Goal: Task Accomplishment & Management: Use online tool/utility

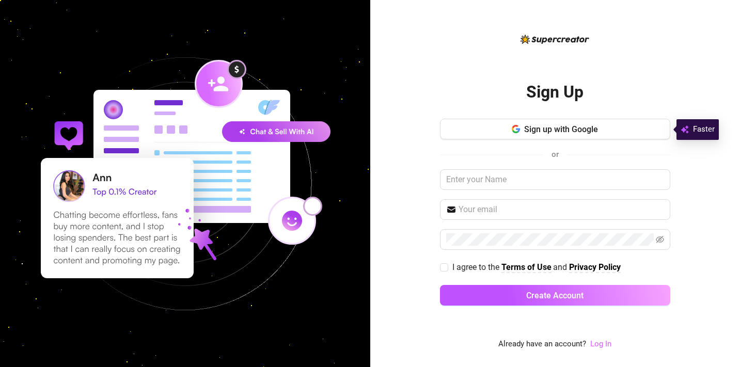
click at [598, 344] on link "Log In" at bounding box center [600, 343] width 21 height 9
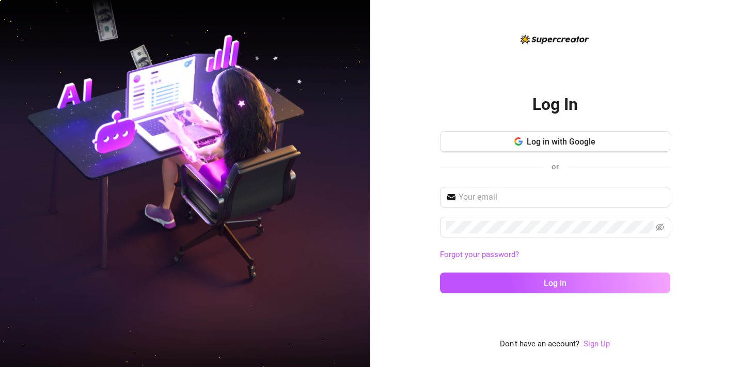
click at [589, 342] on link "Sign Up" at bounding box center [596, 343] width 26 height 9
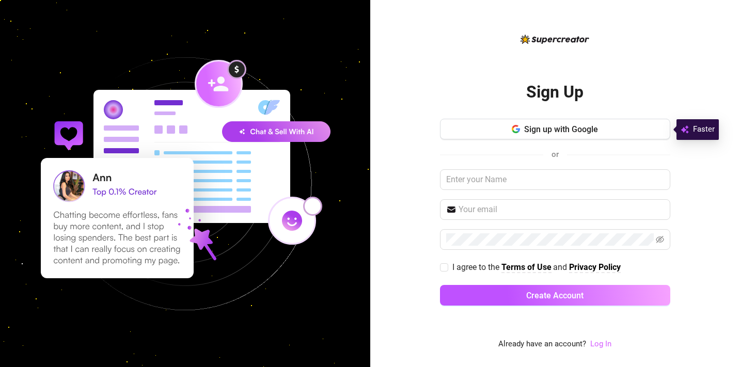
click at [602, 345] on link "Log In" at bounding box center [600, 343] width 21 height 9
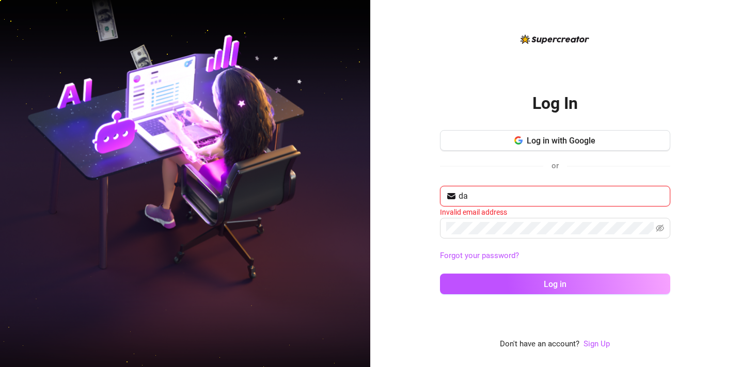
type input "d"
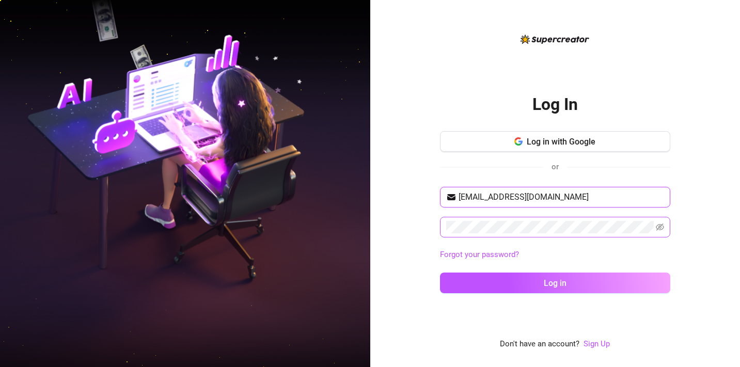
type input "[EMAIL_ADDRESS][DOMAIN_NAME]"
click at [658, 217] on span at bounding box center [555, 227] width 230 height 21
click at [658, 228] on icon "eye-invisible" at bounding box center [659, 226] width 8 height 7
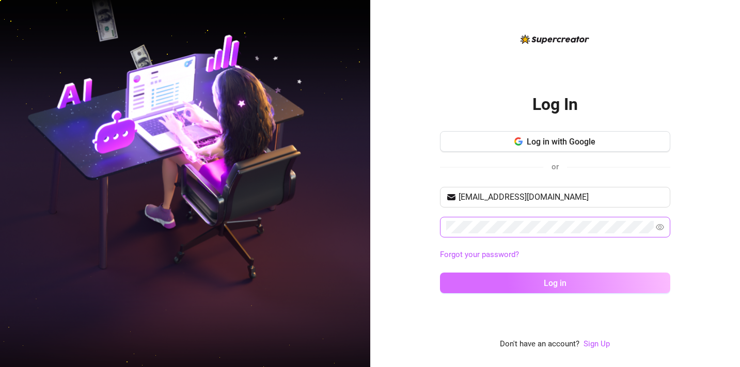
click at [595, 278] on button "Log in" at bounding box center [555, 283] width 230 height 21
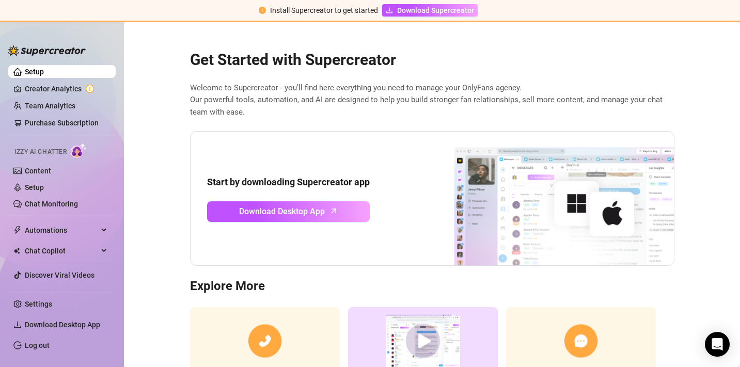
click at [158, 123] on main "Get Started with Supercreator Welcome to Supercreator - you’ll find here everyt…" at bounding box center [432, 235] width 616 height 426
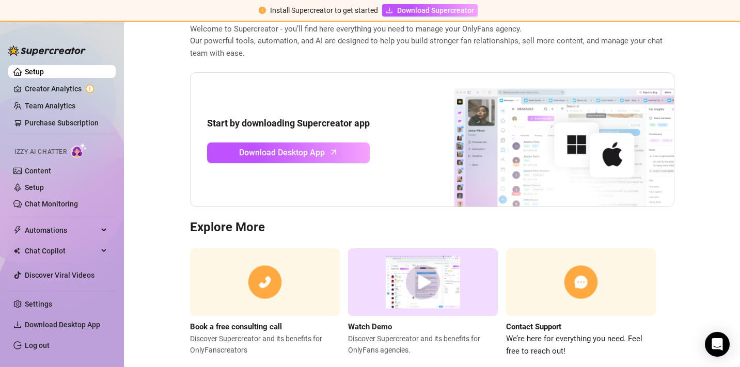
scroll to position [71, 0]
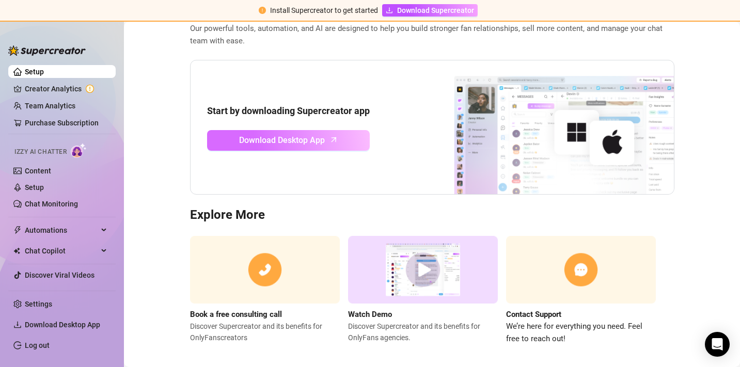
click at [227, 142] on link "Download Desktop App" at bounding box center [288, 140] width 163 height 21
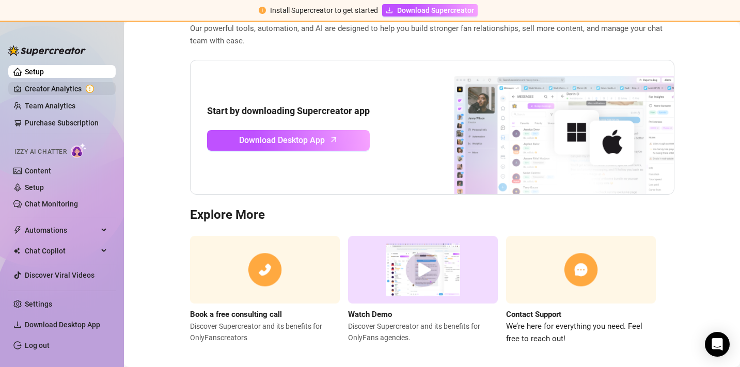
click at [61, 93] on link "Creator Analytics" at bounding box center [66, 89] width 83 height 17
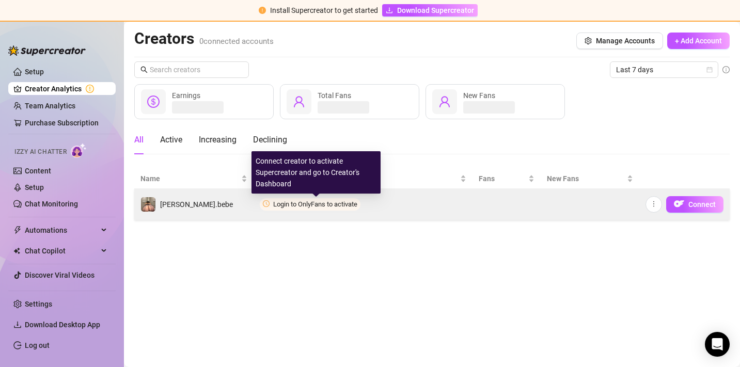
click at [325, 201] on span "Login to OnlyFans to activate" at bounding box center [315, 204] width 84 height 8
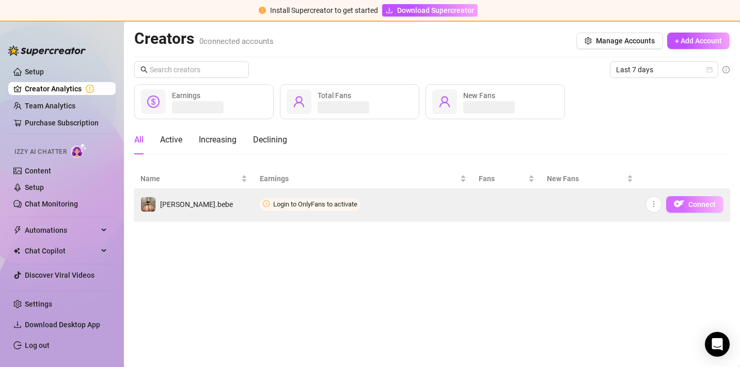
click at [708, 203] on span "Connect" at bounding box center [701, 204] width 27 height 8
click at [294, 211] on td "Login to OnlyFans to activate" at bounding box center [362, 204] width 219 height 31
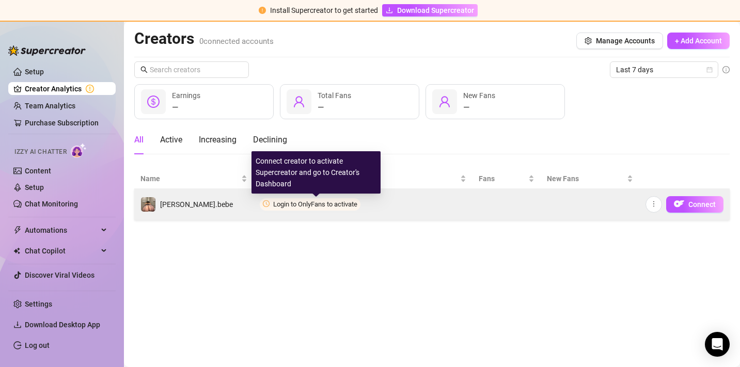
click at [324, 201] on span "Login to OnlyFans to activate" at bounding box center [315, 204] width 84 height 8
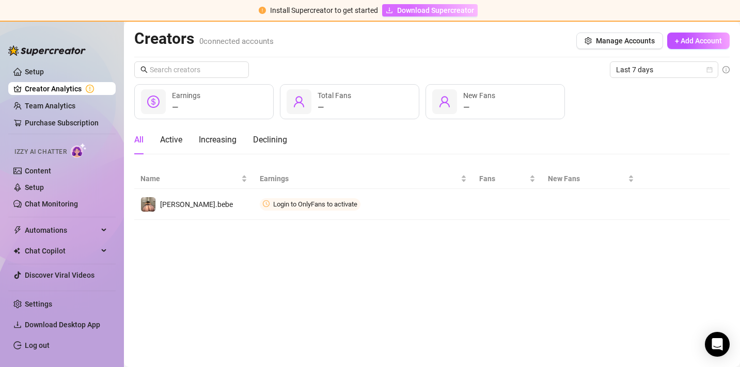
click at [405, 12] on span "Download Supercreator" at bounding box center [435, 10] width 77 height 11
